Goal: Task Accomplishment & Management: Complete application form

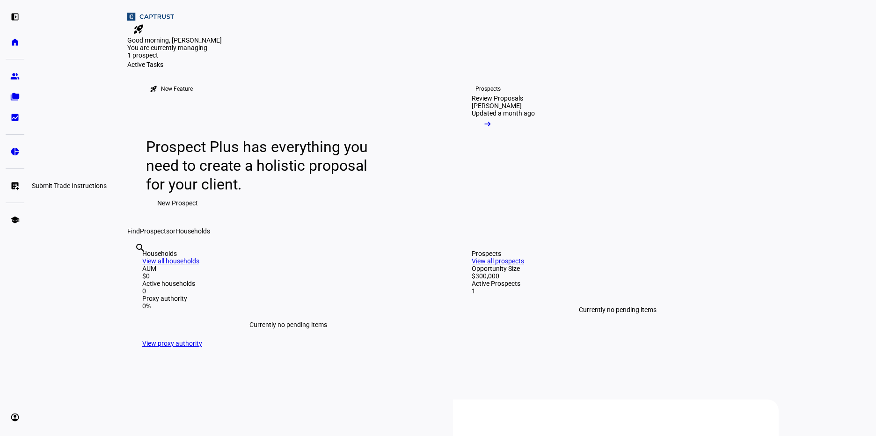
click at [16, 187] on eth-mat-symbol "list_alt_add" at bounding box center [14, 185] width 9 height 9
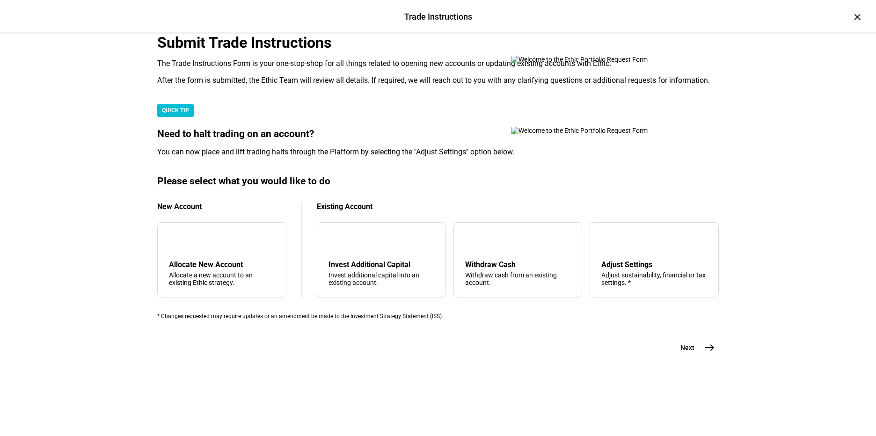
scroll to position [217, 0]
click at [253, 257] on div "add Allocate New Account Allocate a new account to an existing Ethic strategy." at bounding box center [221, 260] width 129 height 76
click at [182, 239] on mat-icon "add" at bounding box center [176, 241] width 11 height 11
click at [710, 353] on mat-icon "east" at bounding box center [709, 347] width 11 height 11
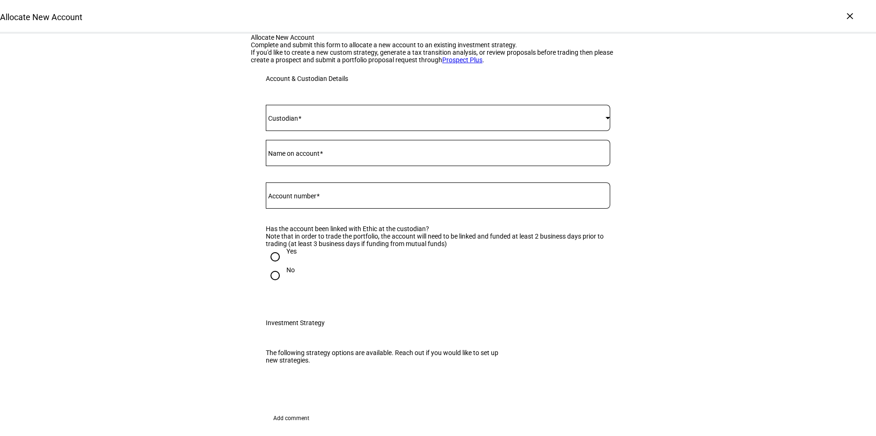
click at [360, 122] on span at bounding box center [436, 117] width 340 height 7
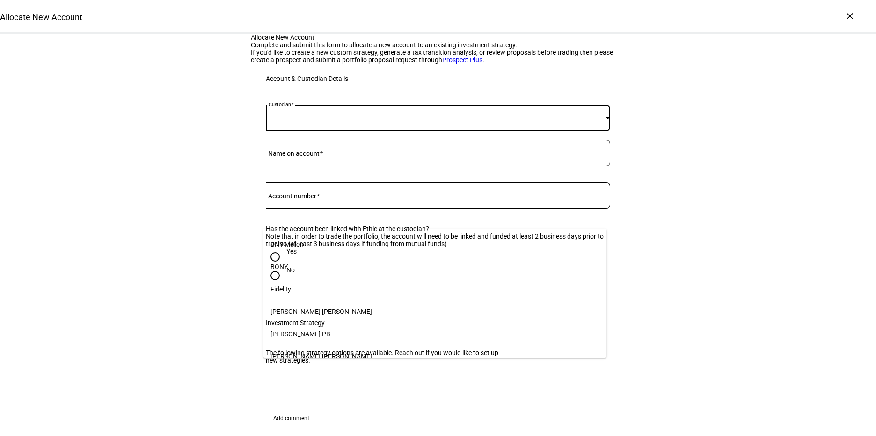
scroll to position [186, 0]
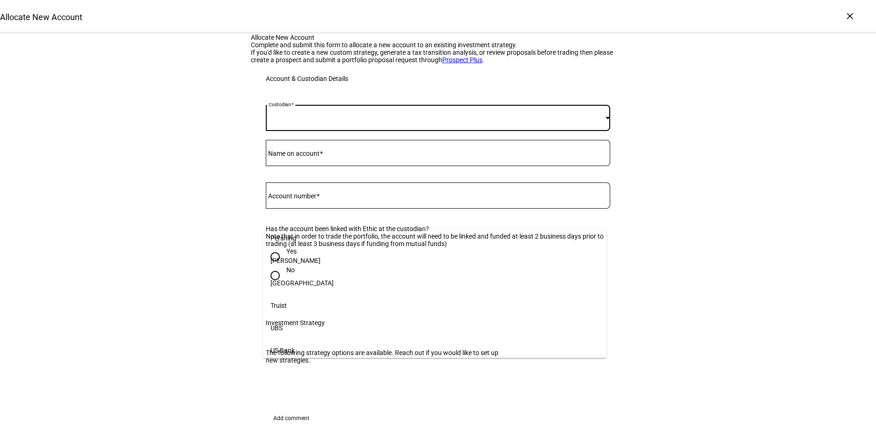
click at [287, 265] on mat-option "[PERSON_NAME]" at bounding box center [435, 261] width 344 height 22
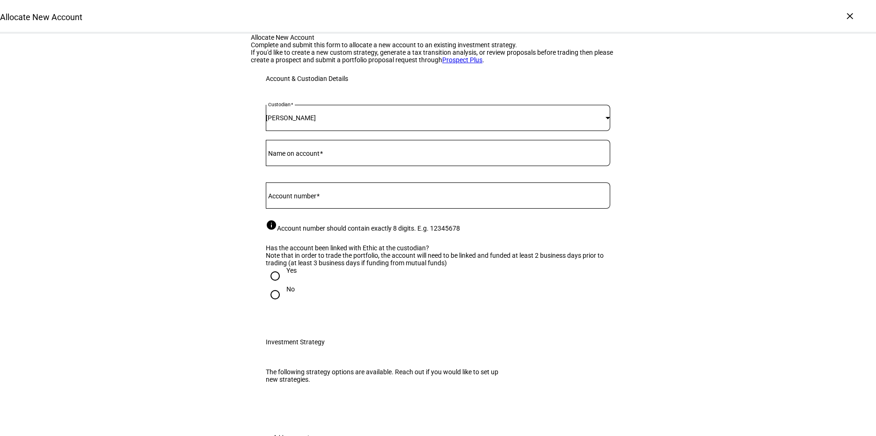
click at [289, 166] on div at bounding box center [438, 153] width 345 height 26
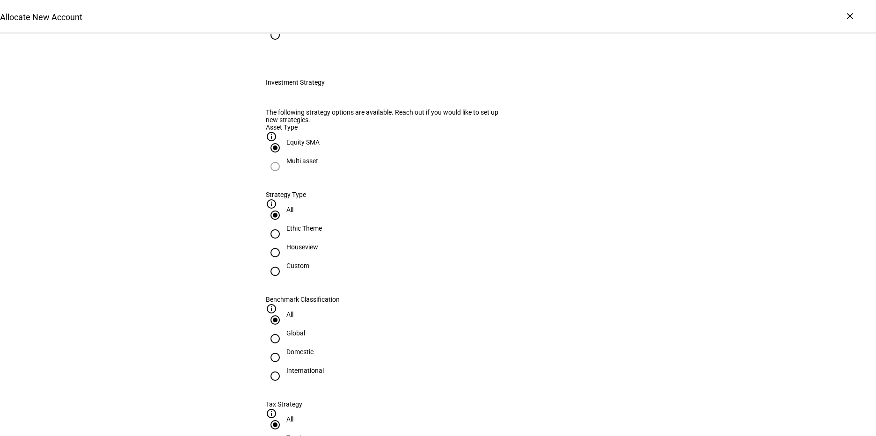
scroll to position [0, 0]
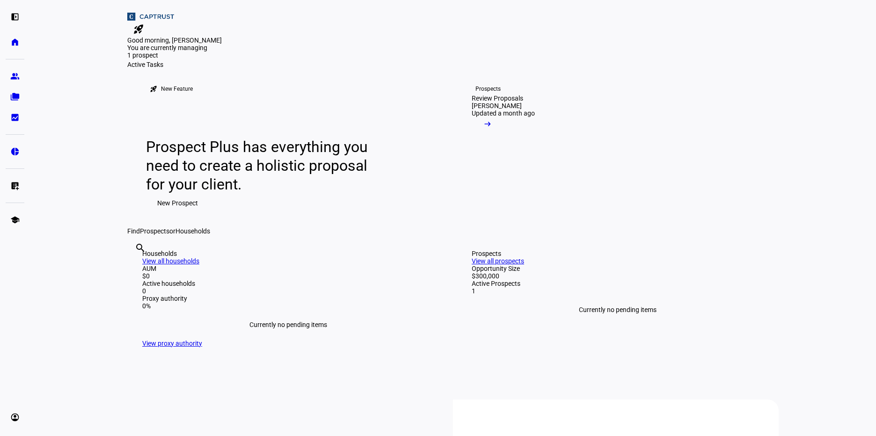
click at [22, 69] on plt-menu-item "group Prospects" at bounding box center [15, 76] width 19 height 19
click at [15, 76] on eth-mat-symbol "group" at bounding box center [14, 76] width 9 height 9
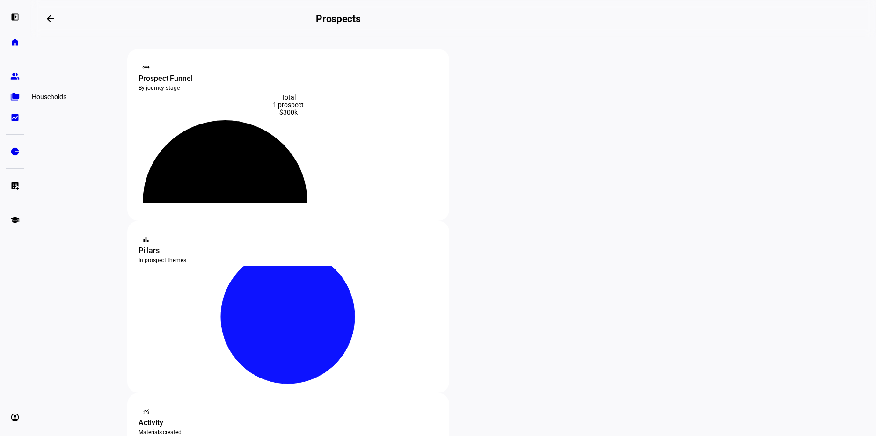
click at [14, 97] on eth-mat-symbol "folder_copy" at bounding box center [14, 96] width 9 height 9
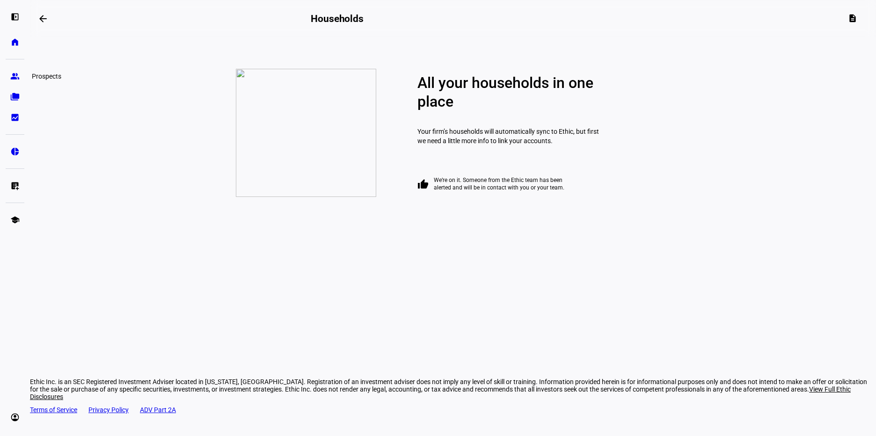
click at [15, 69] on link "group Prospects" at bounding box center [15, 76] width 19 height 19
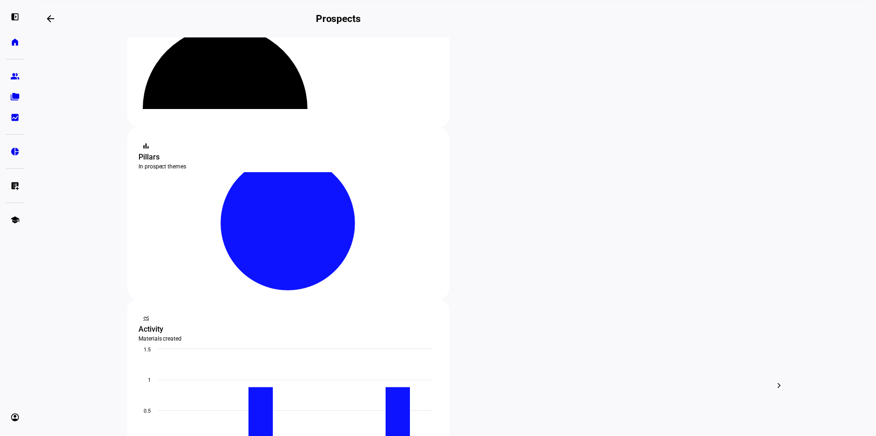
scroll to position [109, 0]
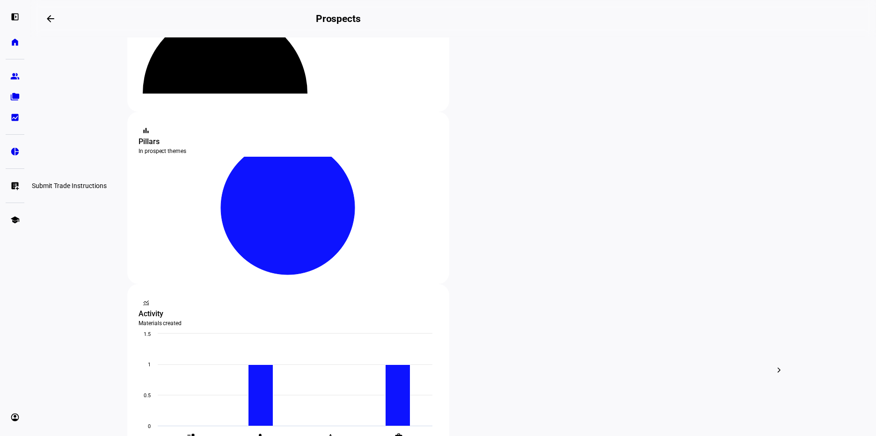
click at [16, 185] on eth-mat-symbol "list_alt_add" at bounding box center [14, 185] width 9 height 9
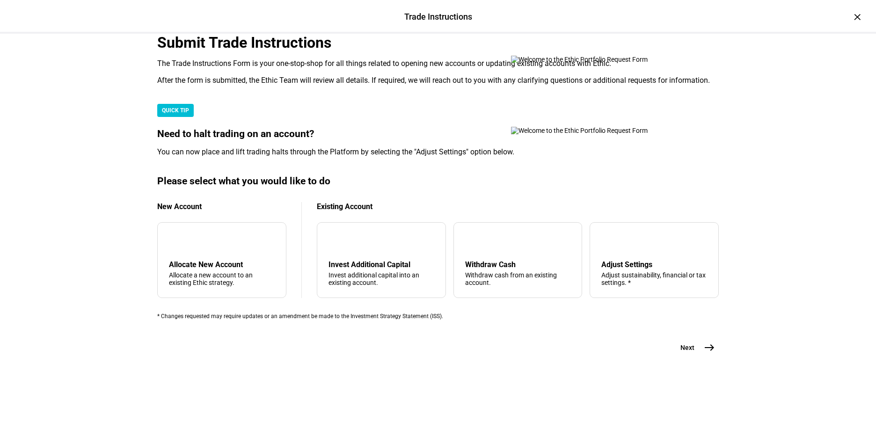
scroll to position [217, 0]
click at [239, 274] on div "Allocate a new account to an existing Ethic strategy." at bounding box center [222, 279] width 106 height 15
click at [700, 357] on span "east" at bounding box center [709, 347] width 19 height 19
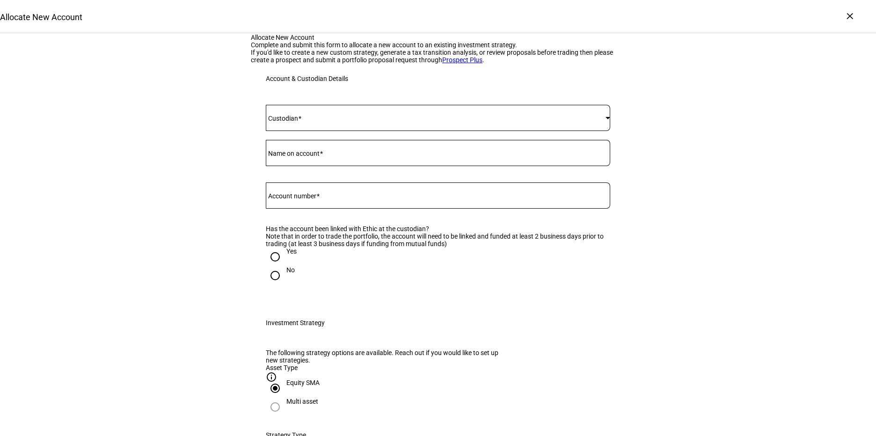
click at [305, 122] on span at bounding box center [436, 117] width 340 height 7
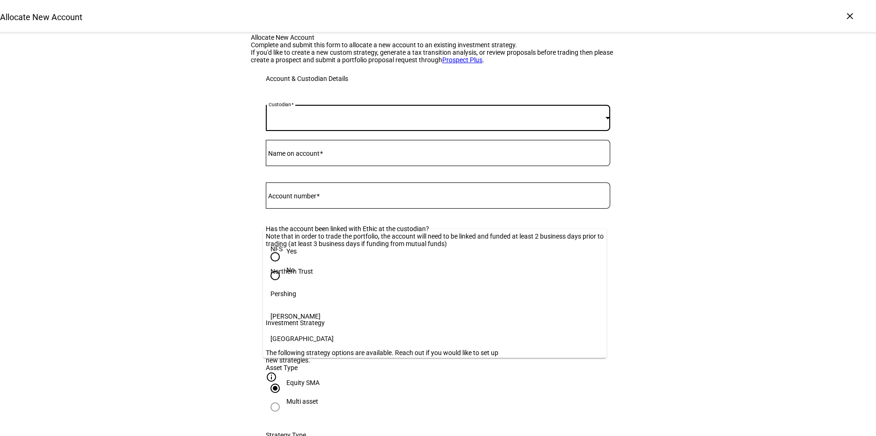
scroll to position [186, 0]
click at [313, 258] on mat-option "[PERSON_NAME]" at bounding box center [435, 261] width 344 height 22
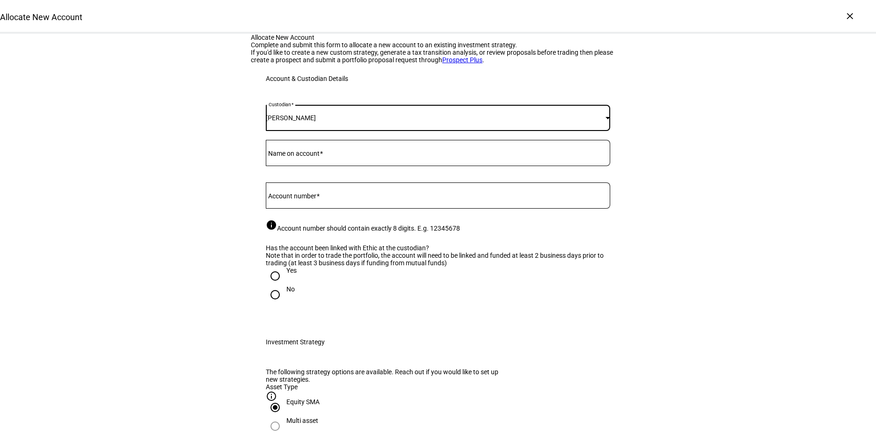
click at [301, 155] on input "Name on account" at bounding box center [438, 150] width 345 height 7
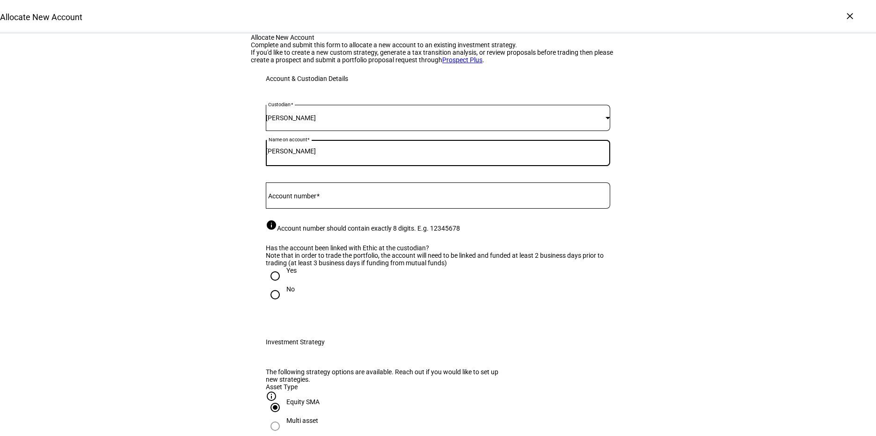
type input "[PERSON_NAME]"
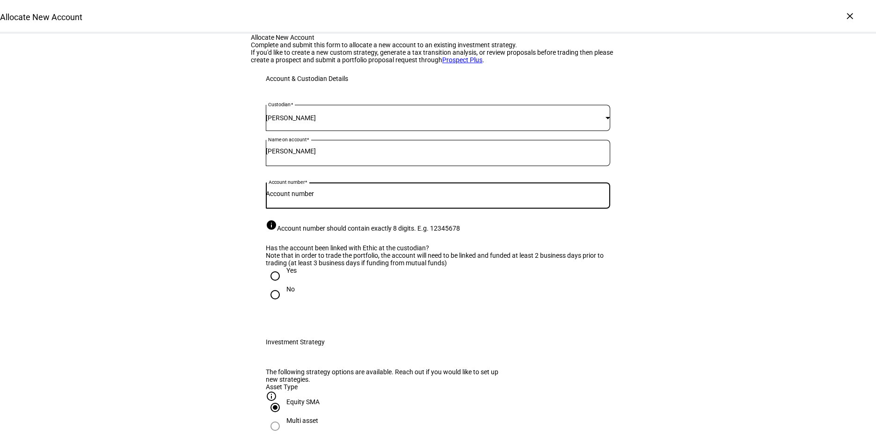
paste input "8223-1114"
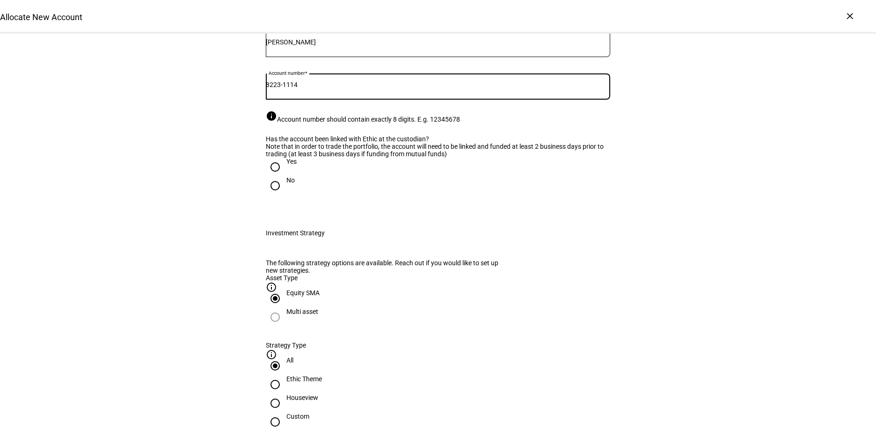
click at [287, 88] on input "8223-1114" at bounding box center [438, 84] width 345 height 7
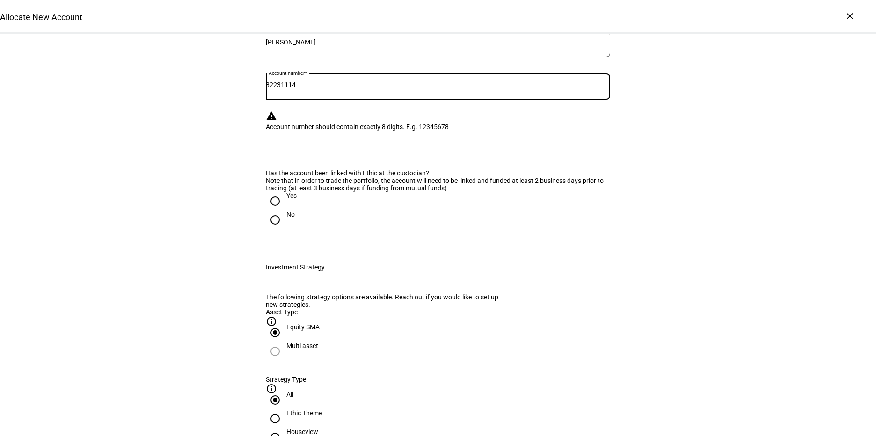
click at [299, 237] on div "Has the account been linked with Ethic at the custodian? Note that in order to …" at bounding box center [438, 203] width 345 height 68
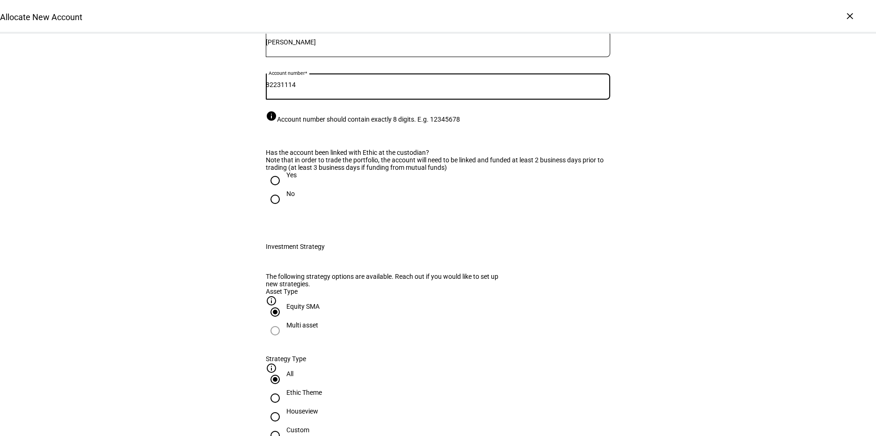
click at [287, 88] on input "82231114" at bounding box center [438, 84] width 345 height 7
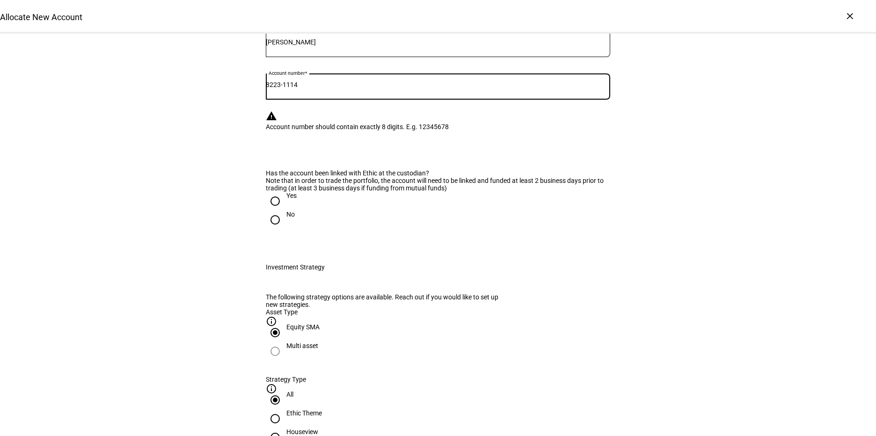
click at [334, 229] on mat-radio-group "Yes No" at bounding box center [438, 210] width 345 height 37
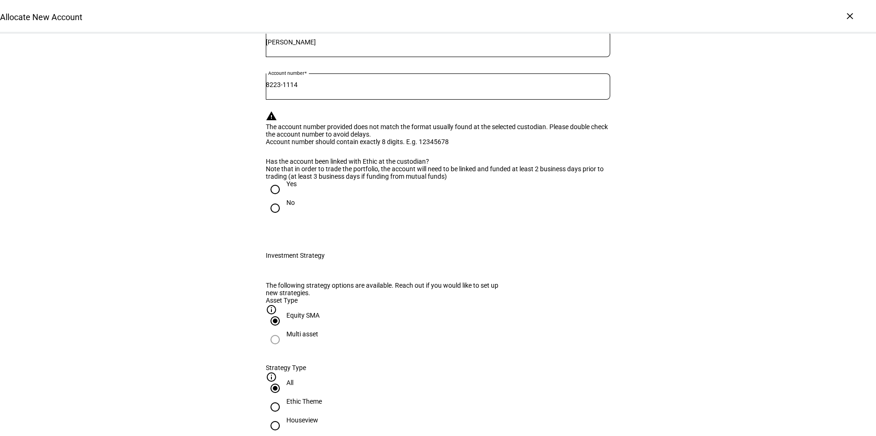
click at [369, 13] on div "[PERSON_NAME]" at bounding box center [436, 8] width 340 height 7
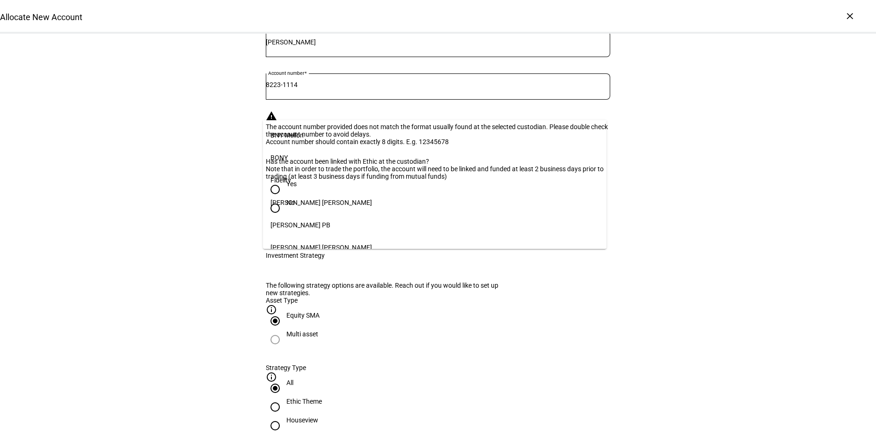
scroll to position [96, 0]
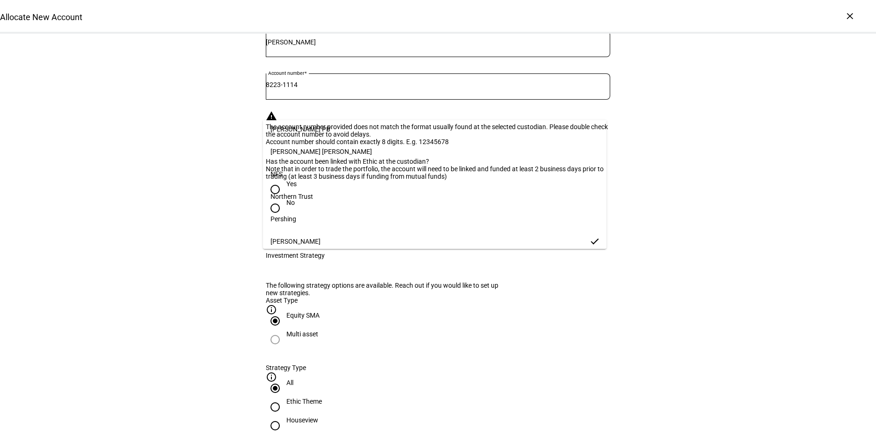
click at [341, 235] on mat-option "[PERSON_NAME]" at bounding box center [435, 241] width 344 height 22
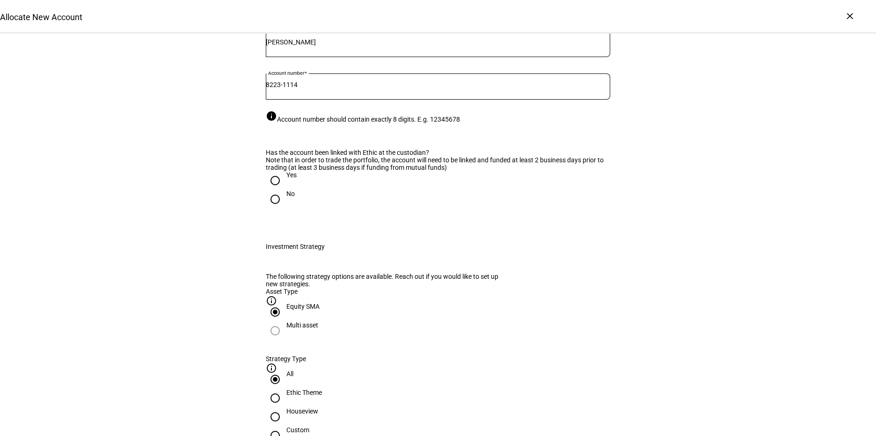
click at [289, 88] on input "8223-1114" at bounding box center [438, 84] width 345 height 7
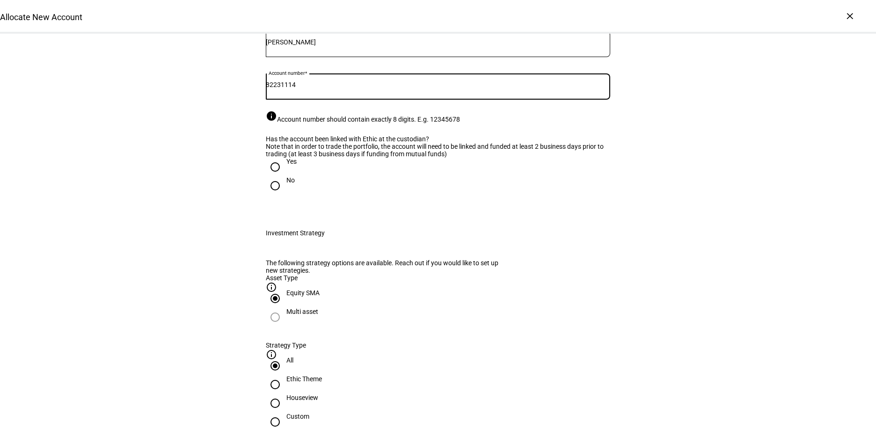
type input "82231114"
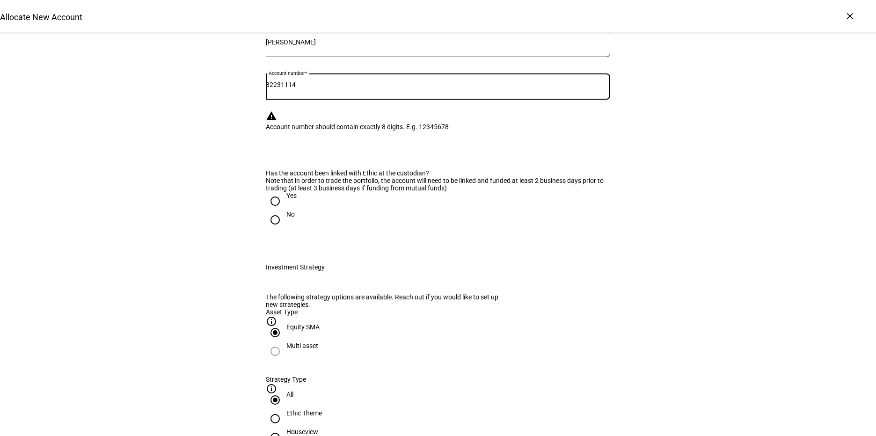
click at [339, 237] on div "Has the account been linked with Ethic at the custodian? Note that in order to …" at bounding box center [438, 203] width 345 height 68
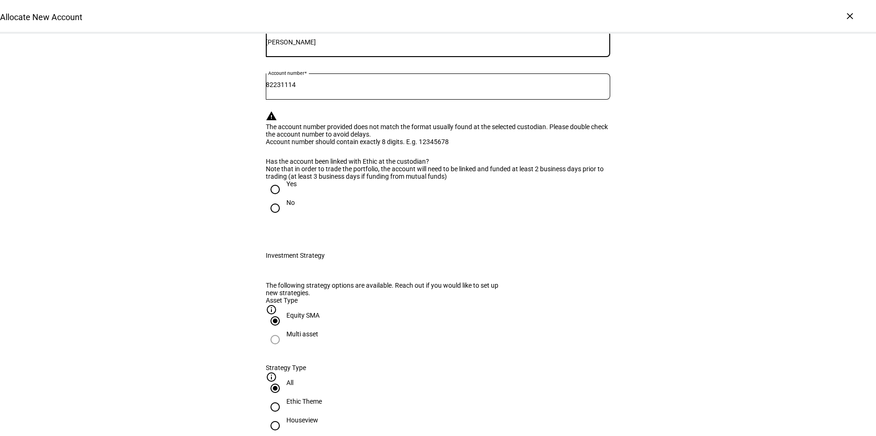
click at [295, 46] on input "[PERSON_NAME]" at bounding box center [438, 41] width 345 height 7
type input "[PERSON_NAME]"
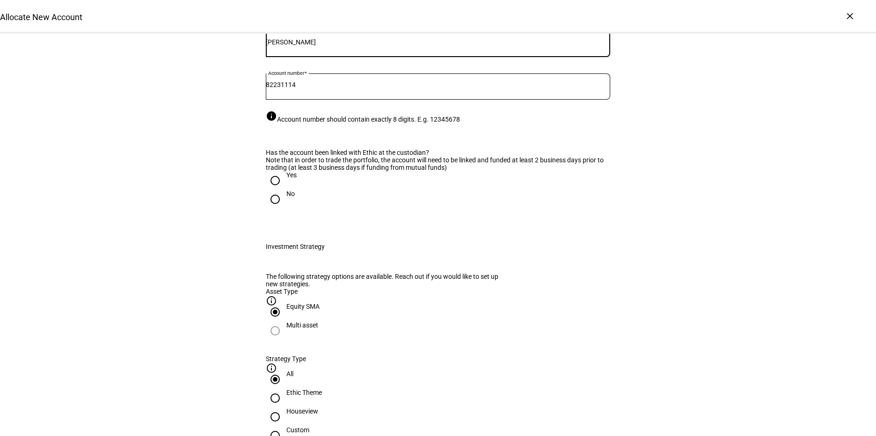
click at [310, 88] on input "82231114" at bounding box center [438, 84] width 345 height 7
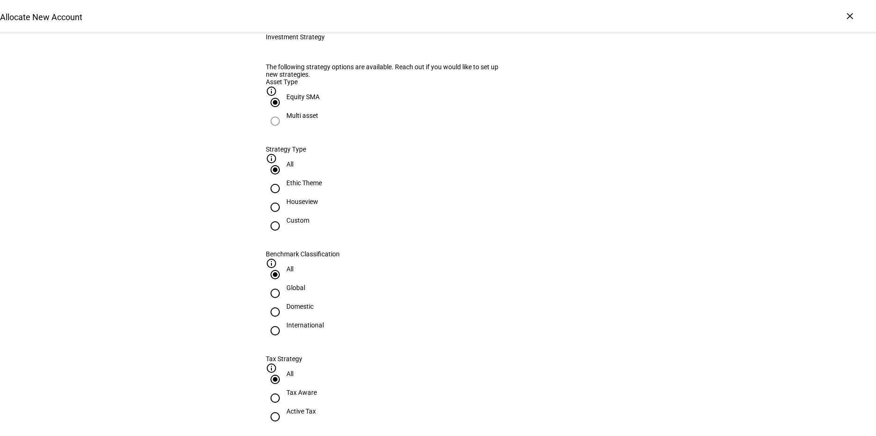
scroll to position [219, 0]
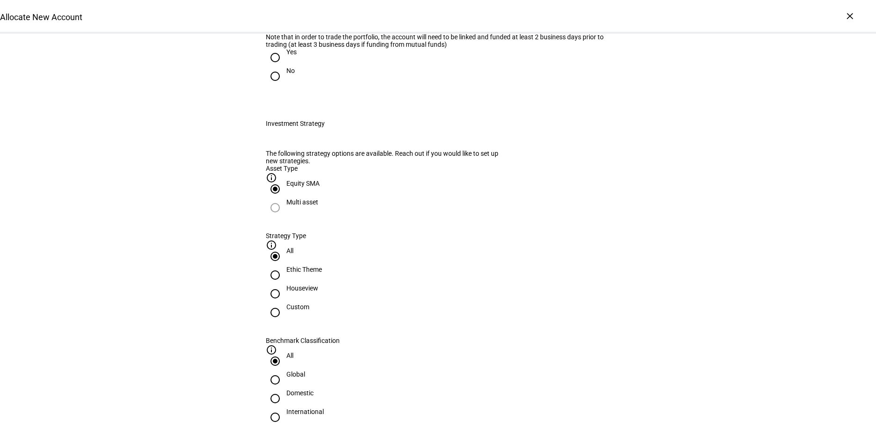
drag, startPoint x: 307, startPoint y: 83, endPoint x: 252, endPoint y: 81, distance: 55.3
type input "82231114"
click at [400, 94] on eth-radio-group "Yes No" at bounding box center [438, 70] width 345 height 45
click at [269, 67] on input "Yes" at bounding box center [275, 57] width 19 height 19
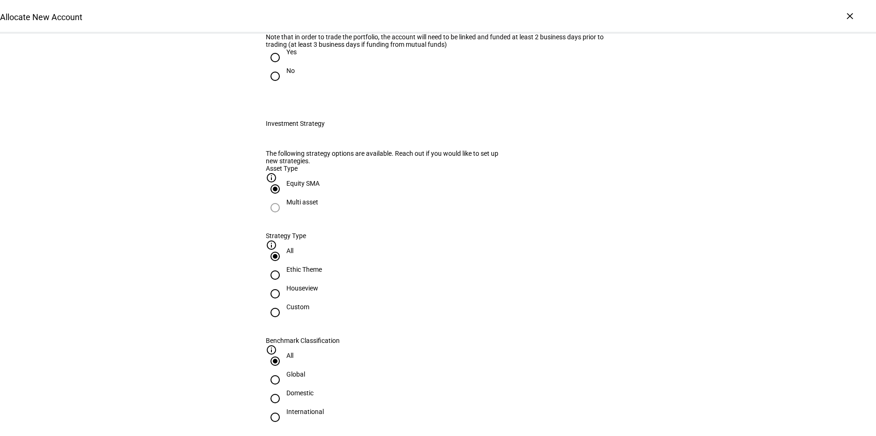
radio input "true"
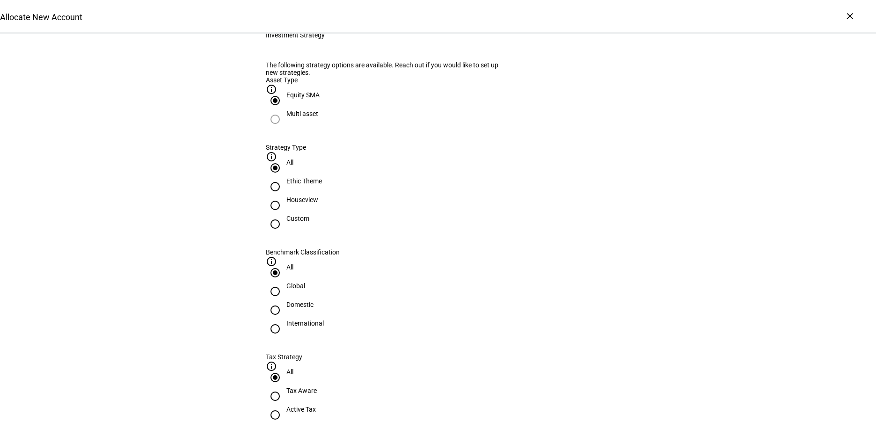
scroll to position [328, 0]
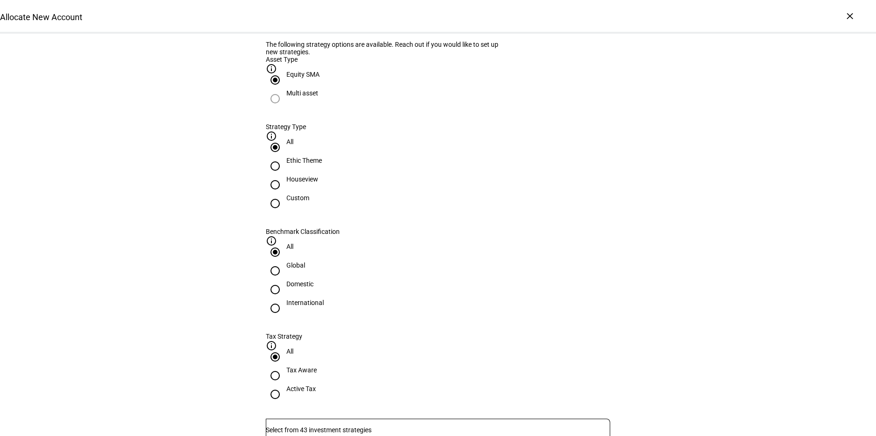
click at [361, 419] on div at bounding box center [438, 432] width 345 height 26
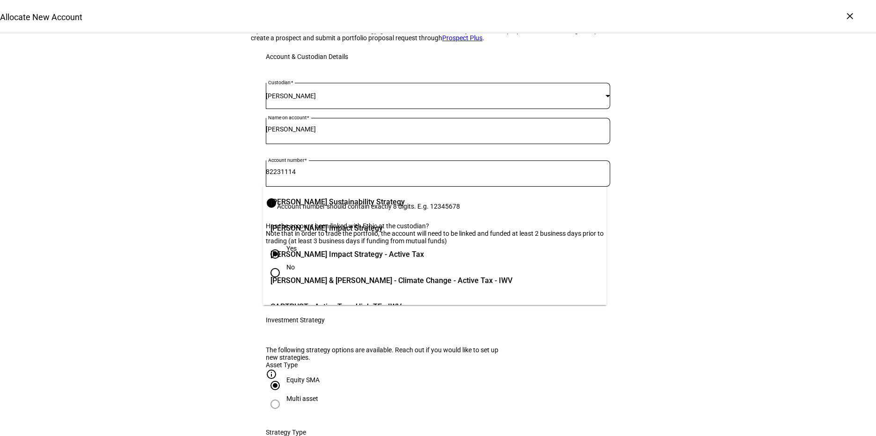
scroll to position [0, 0]
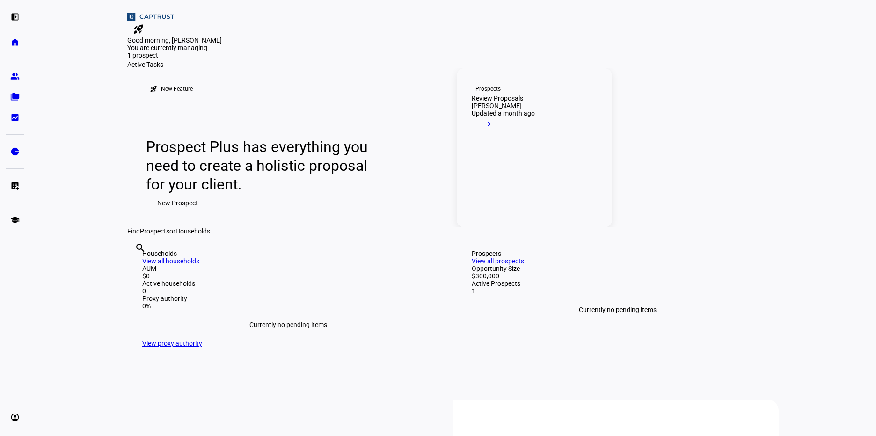
click at [579, 228] on link "Prospects Review Proposals [PERSON_NAME] Updated a month ago arrow_right_alt" at bounding box center [534, 147] width 155 height 159
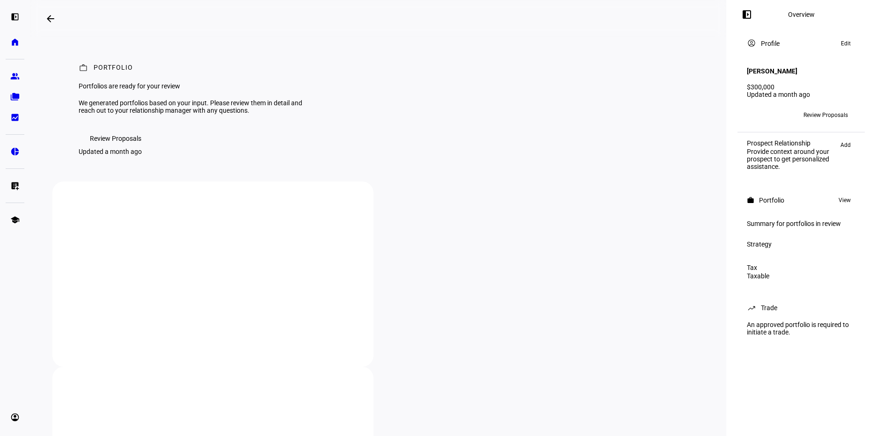
click at [823, 113] on span "Review Proposals" at bounding box center [826, 115] width 44 height 15
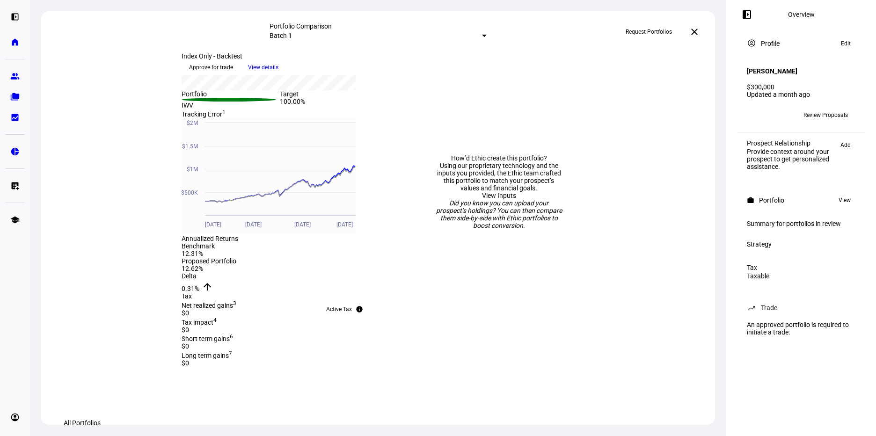
scroll to position [219, 0]
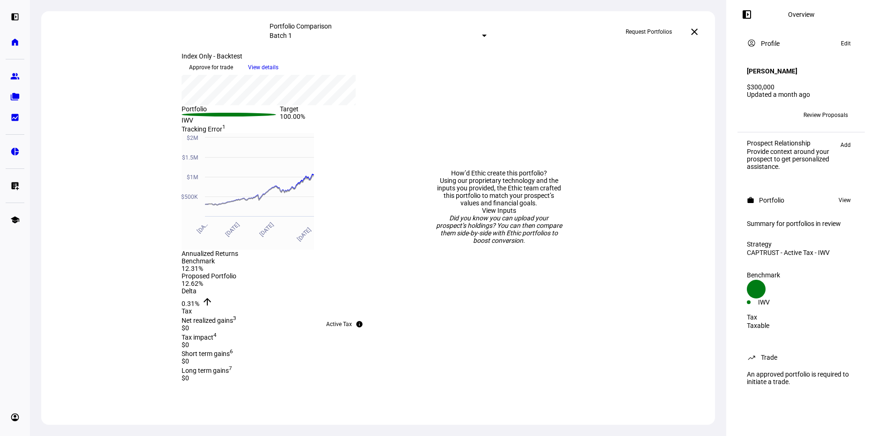
click at [233, 75] on span "Approve for trade" at bounding box center [211, 67] width 44 height 15
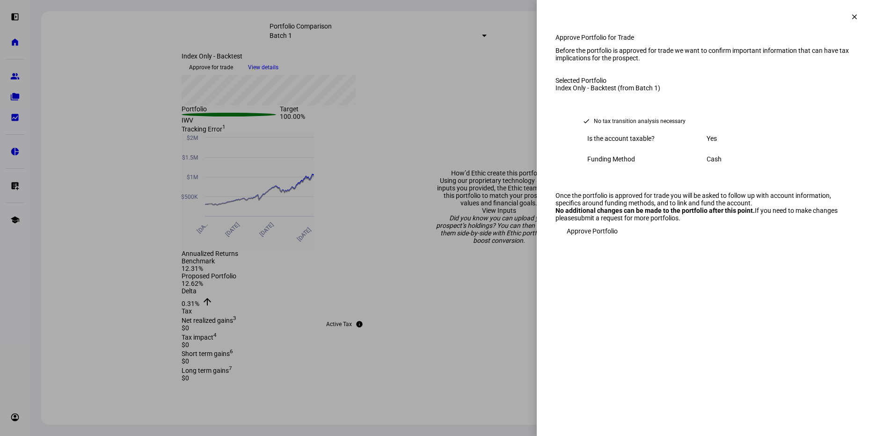
click at [590, 241] on span "Approve Portfolio" at bounding box center [592, 231] width 51 height 19
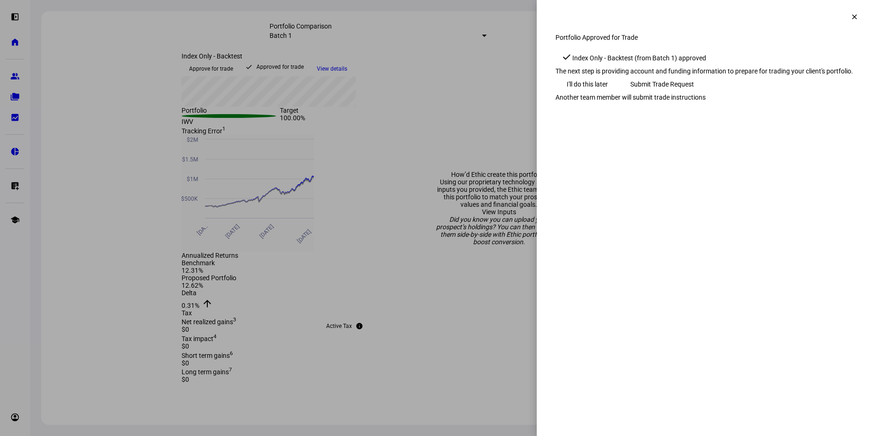
click at [851, 13] on mat-icon "clear" at bounding box center [855, 17] width 8 height 8
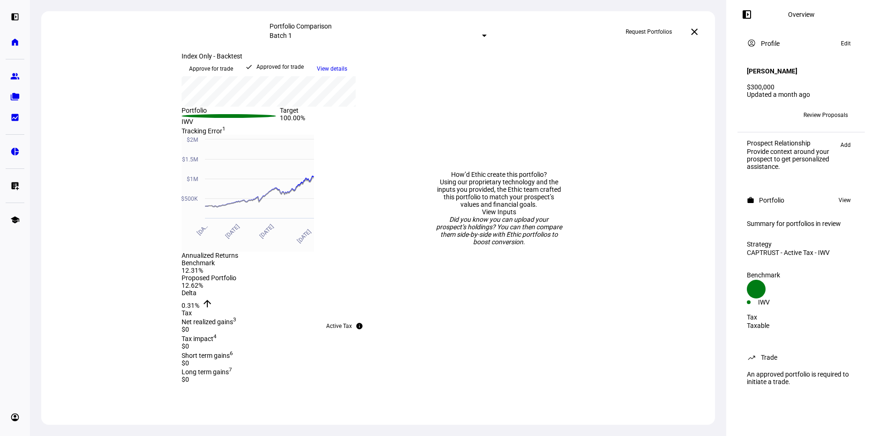
click at [277, 72] on div "Approved for trade" at bounding box center [280, 66] width 47 height 9
click at [226, 76] on span "Approve for trade" at bounding box center [211, 68] width 44 height 15
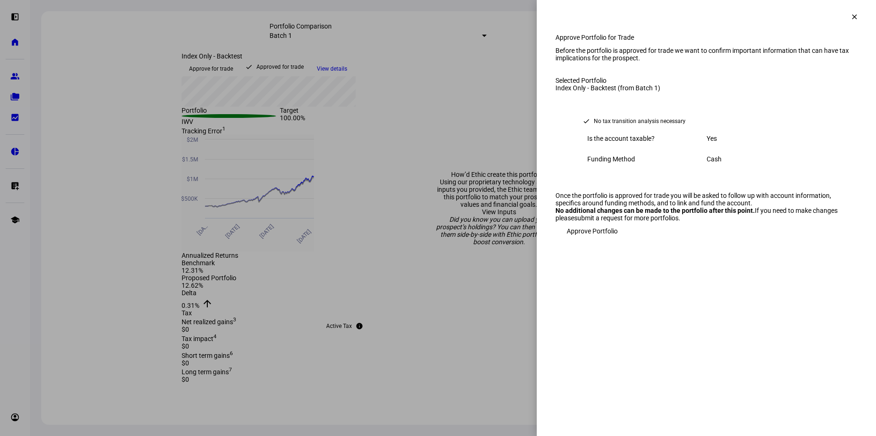
click at [576, 241] on span "Approve Portfolio" at bounding box center [592, 231] width 51 height 19
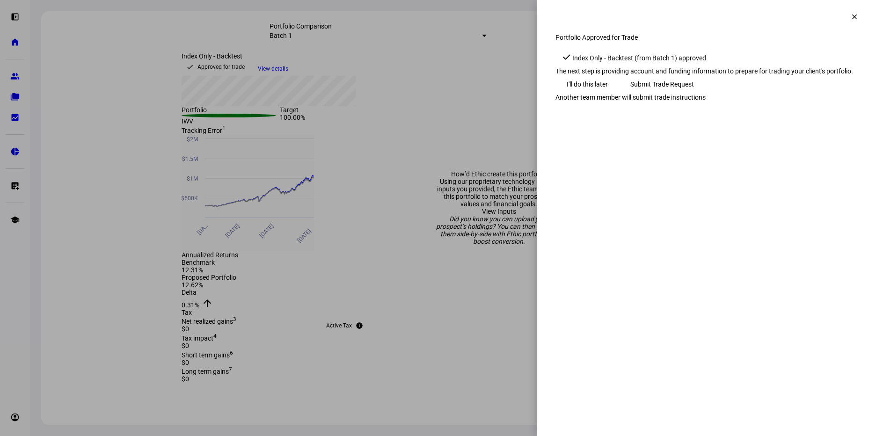
click at [694, 94] on span "Submit Trade Request" at bounding box center [663, 84] width 64 height 19
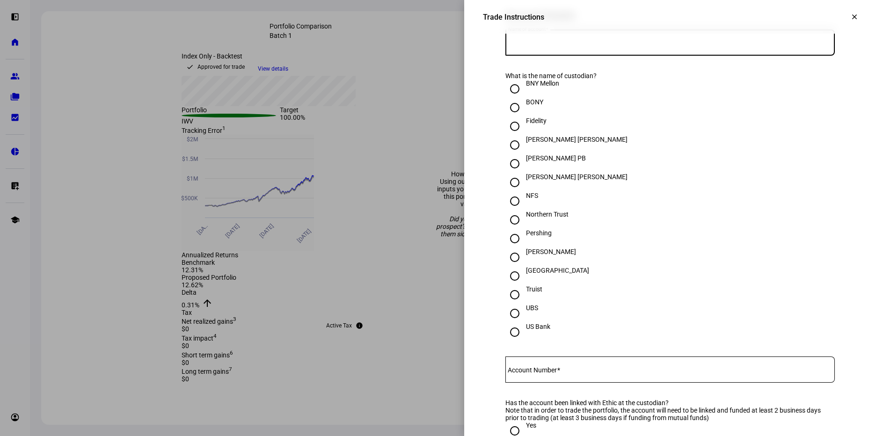
click at [544, 44] on input "Name of account" at bounding box center [671, 40] width 330 height 7
type input "[PERSON_NAME]"
click at [507, 267] on input "[PERSON_NAME]" at bounding box center [515, 257] width 19 height 19
radio input "true"
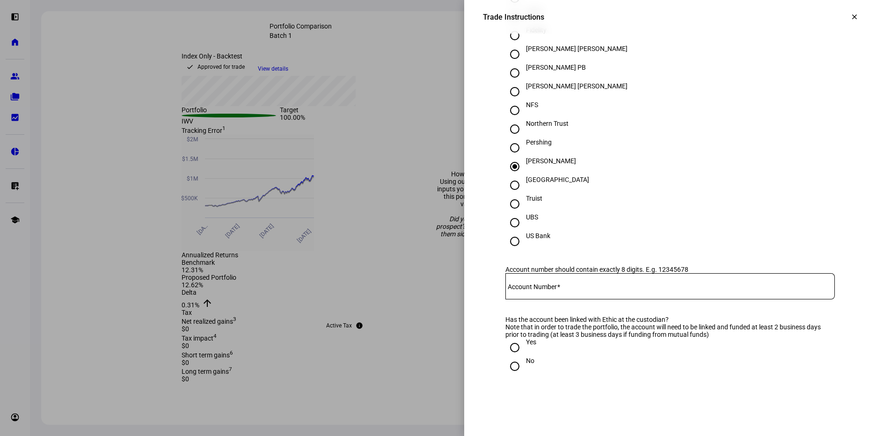
scroll to position [328, 0]
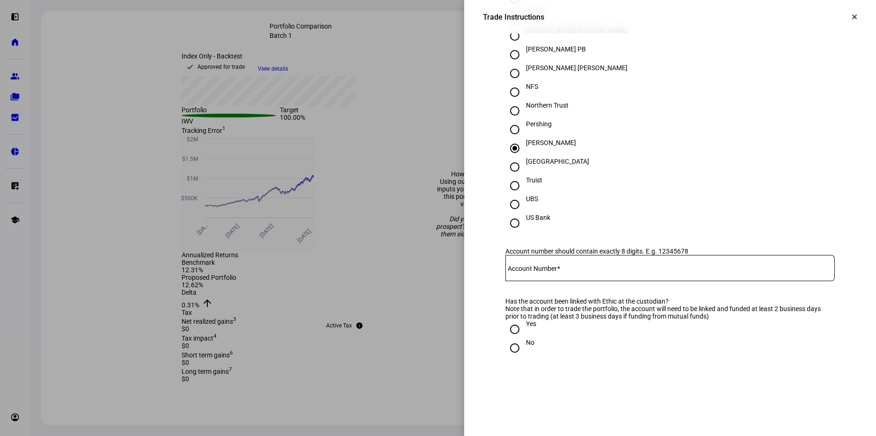
click at [521, 270] on input "Account Number" at bounding box center [671, 266] width 330 height 7
paste input "(212) 729-1031"
type input "(212) 729-1031"
drag, startPoint x: 557, startPoint y: 296, endPoint x: 503, endPoint y: 296, distance: 53.8
click at [506, 281] on div "Account Number (212) 729-1031" at bounding box center [671, 268] width 330 height 26
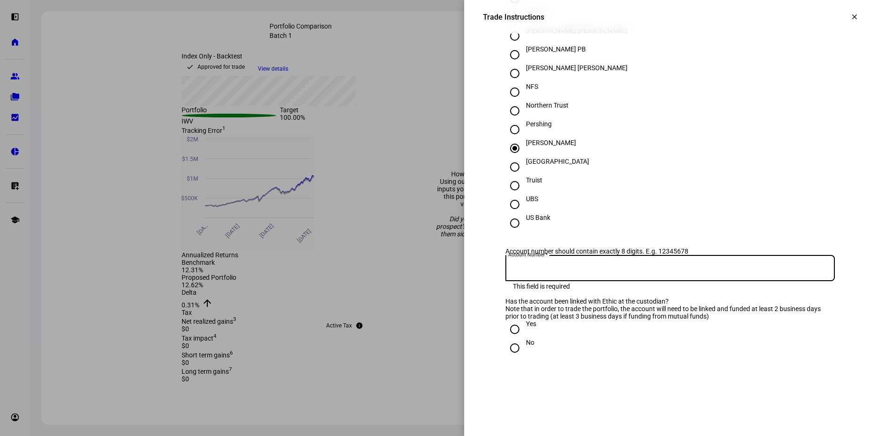
click at [508, 270] on input "Account Number" at bounding box center [671, 266] width 330 height 7
click at [603, 339] on div "Yes" at bounding box center [671, 329] width 330 height 19
click at [524, 270] on input "8223-1114" at bounding box center [671, 266] width 330 height 7
click at [549, 270] on input "82231114" at bounding box center [671, 266] width 330 height 7
type input "82231114"
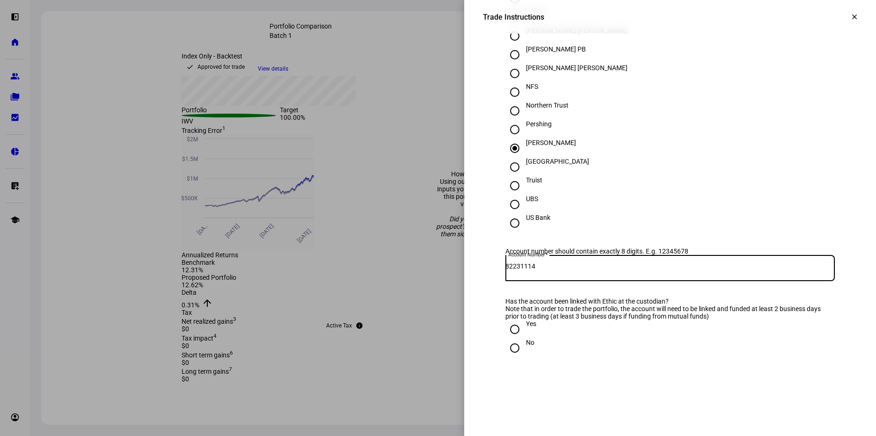
click at [508, 339] on input "Yes" at bounding box center [515, 329] width 19 height 19
radio input "true"
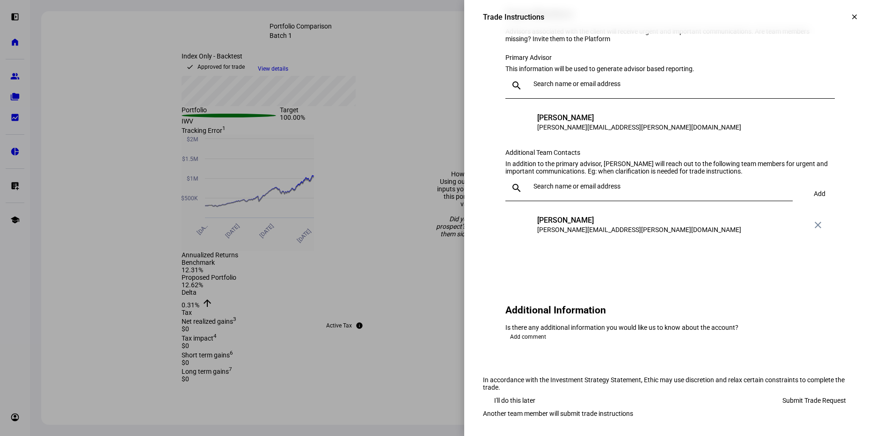
scroll to position [977, 0]
click at [534, 331] on span "Add comment" at bounding box center [528, 336] width 36 height 11
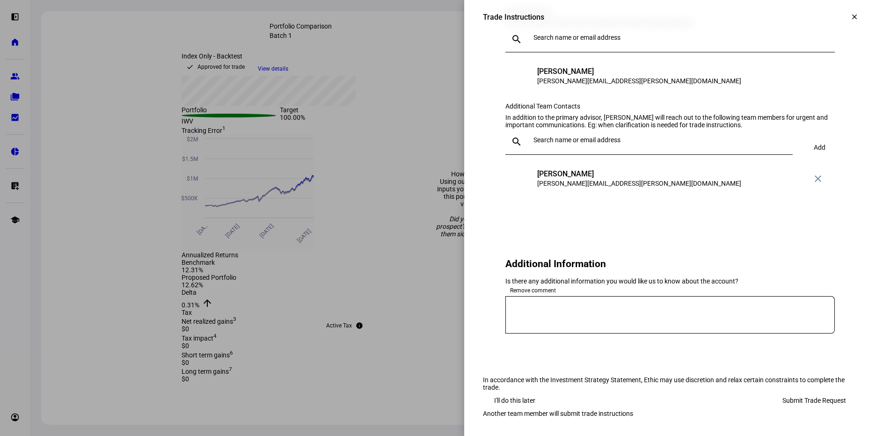
click at [519, 322] on textarea at bounding box center [671, 315] width 330 height 22
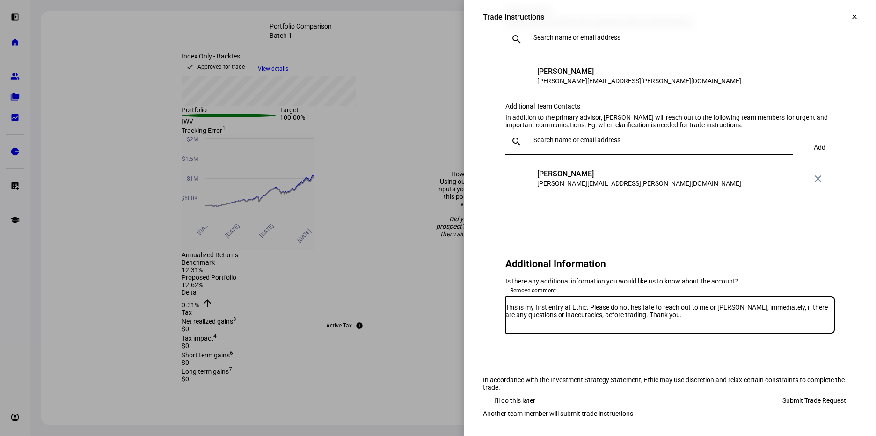
scroll to position [1022, 0]
type textarea "This is my first entry at Ethic. Please do not hesitate to reach out to me or T…"
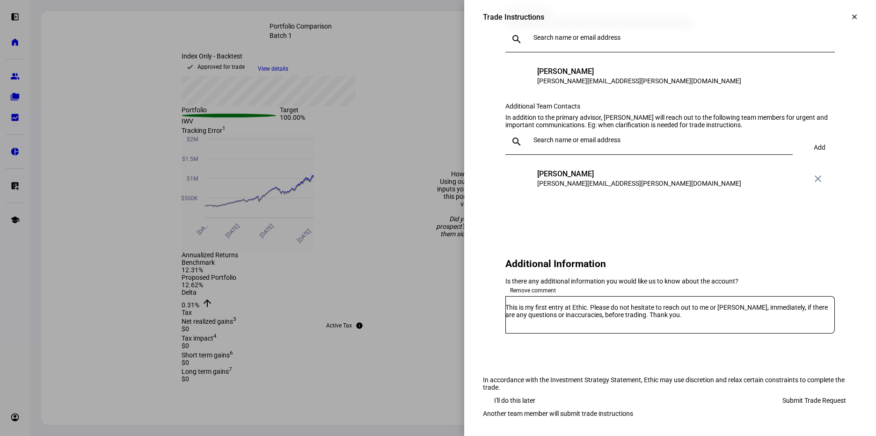
click at [783, 391] on span "Submit Trade Request" at bounding box center [815, 400] width 64 height 19
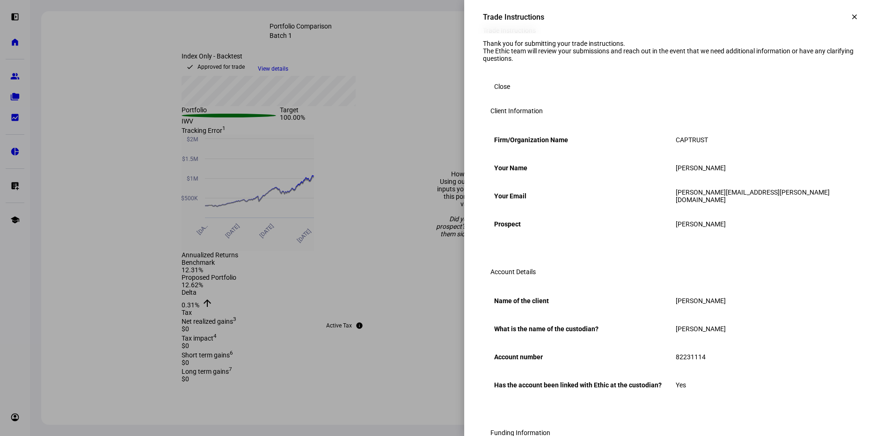
scroll to position [0, 0]
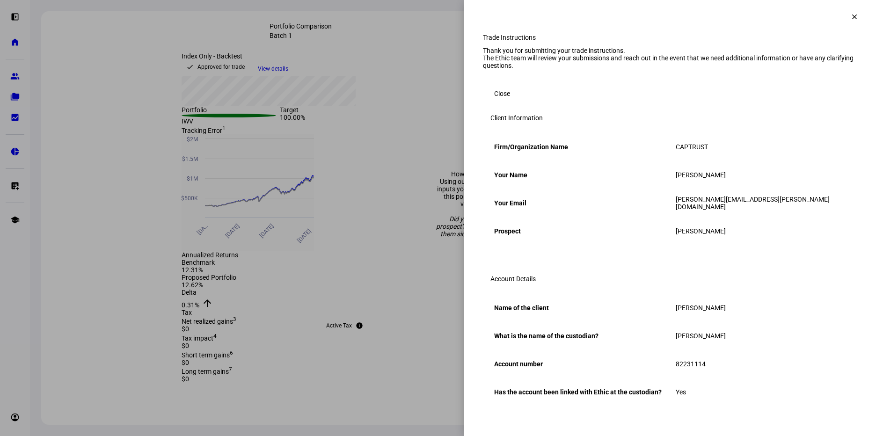
click at [502, 103] on span "Close" at bounding box center [502, 93] width 16 height 19
